Goal: Transaction & Acquisition: Purchase product/service

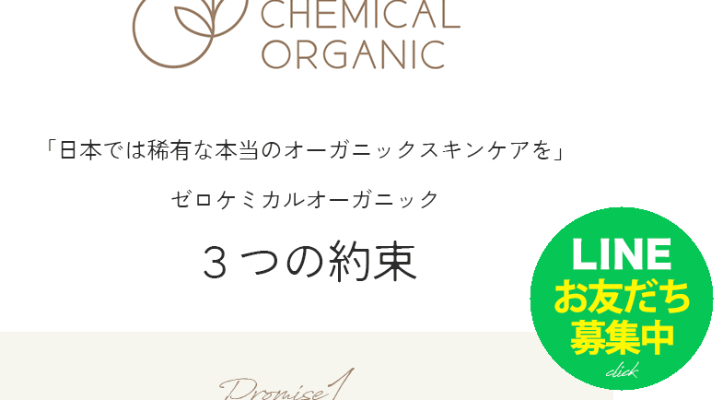
scroll to position [2809, 299]
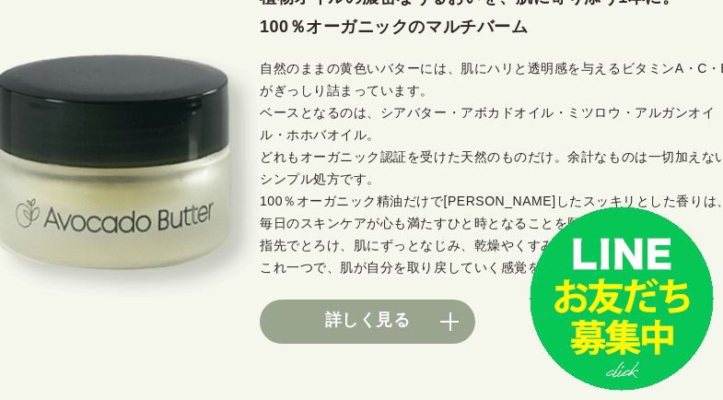
scroll to position [1534, 339]
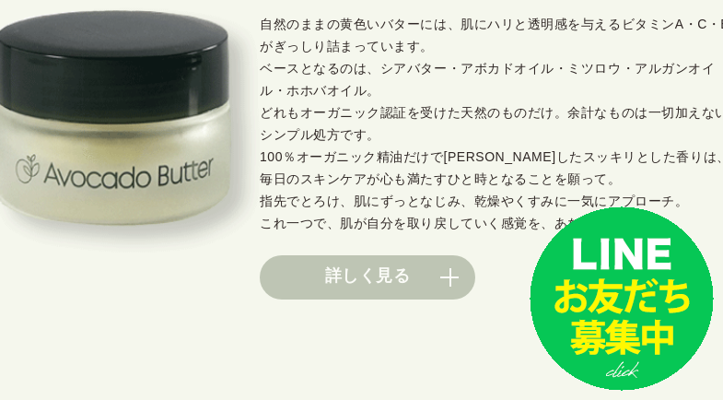
click at [318, 286] on link "詳しく見る" at bounding box center [367, 277] width 215 height 44
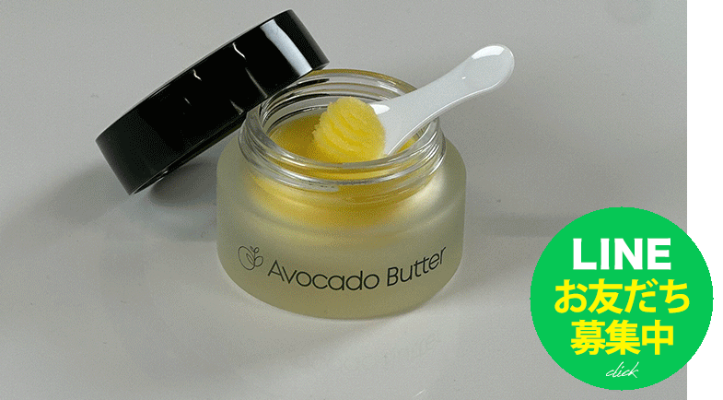
scroll to position [5102, 257]
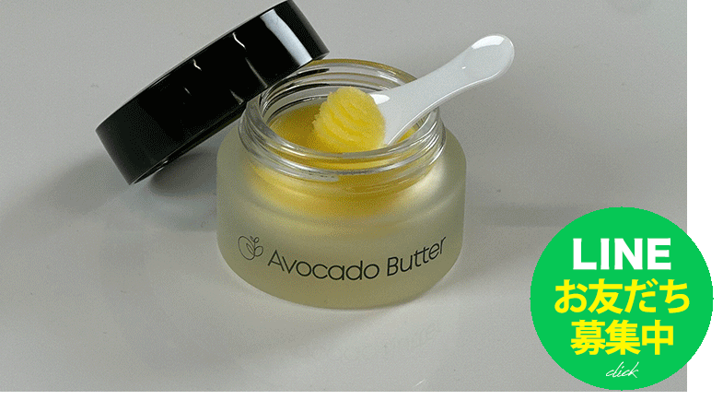
click at [282, 366] on img at bounding box center [341, 246] width 691 height 2026
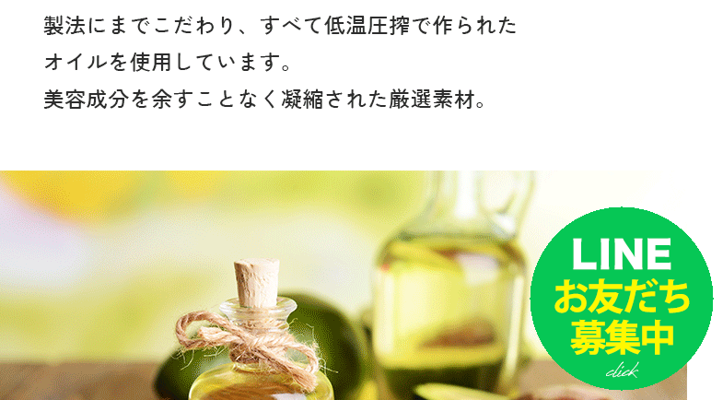
scroll to position [5621, 257]
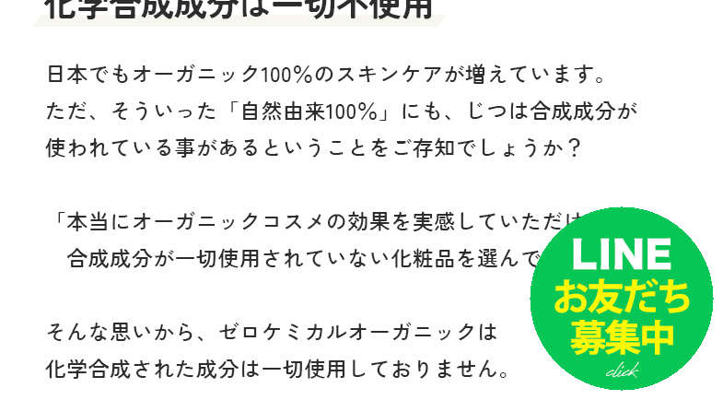
click at [305, 341] on img at bounding box center [341, 79] width 691 height 1768
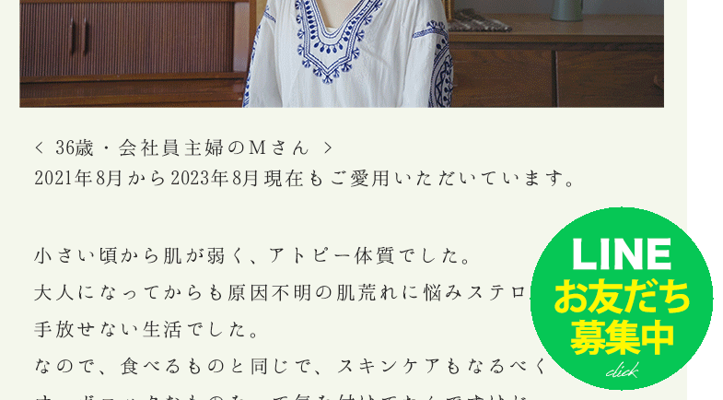
scroll to position [11264, 257]
